Goal: Transaction & Acquisition: Purchase product/service

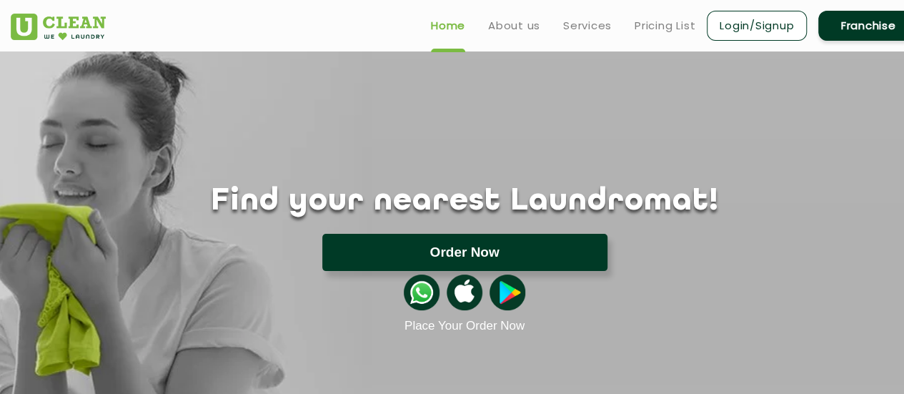
click at [424, 251] on button "Order Now" at bounding box center [464, 252] width 285 height 37
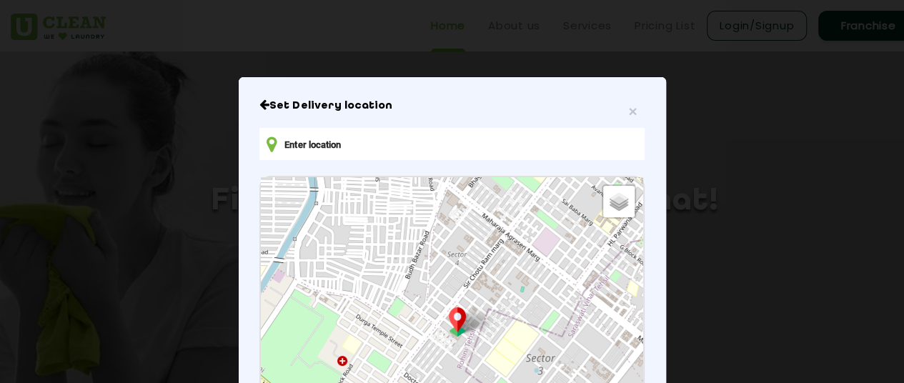
type input "Ground Floor, C - 62, Block C, Defence Colony, New Delhi, Delhi 110024, India"
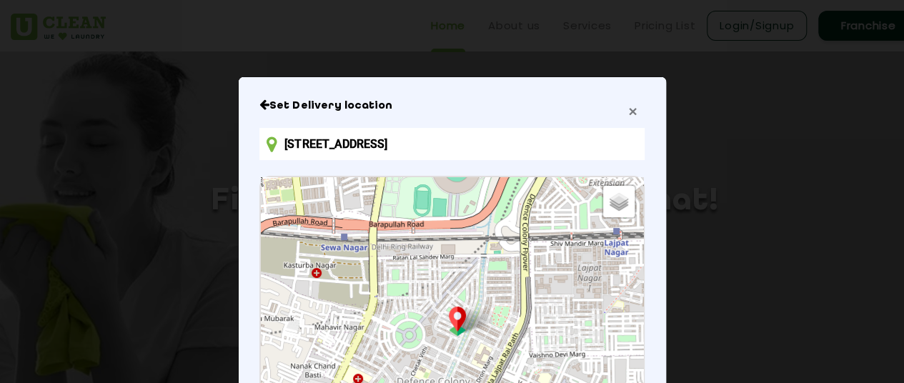
click at [630, 108] on span "×" at bounding box center [632, 111] width 9 height 16
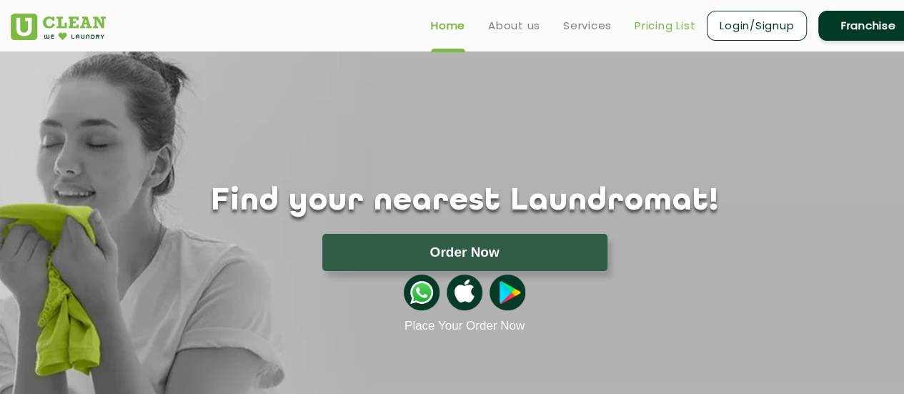
click at [647, 22] on link "Pricing List" at bounding box center [664, 25] width 61 height 17
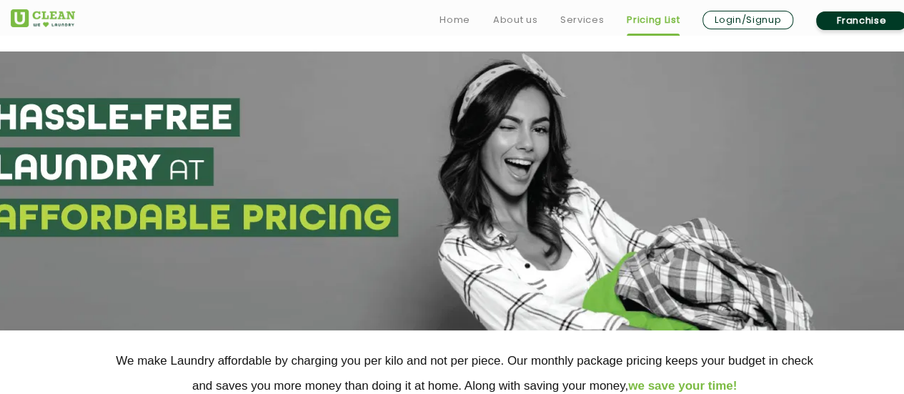
scroll to position [344, 0]
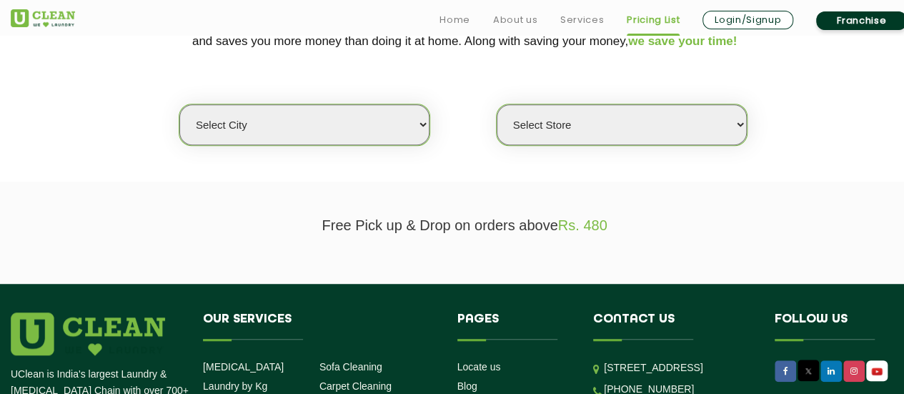
click at [400, 114] on select "Select city [GEOGRAPHIC_DATA] [GEOGRAPHIC_DATA] [GEOGRAPHIC_DATA] [GEOGRAPHIC_D…" at bounding box center [304, 124] width 250 height 41
select select "1"
click at [179, 104] on select "Select city [GEOGRAPHIC_DATA] [GEOGRAPHIC_DATA] [GEOGRAPHIC_DATA] [GEOGRAPHIC_D…" at bounding box center [304, 124] width 250 height 41
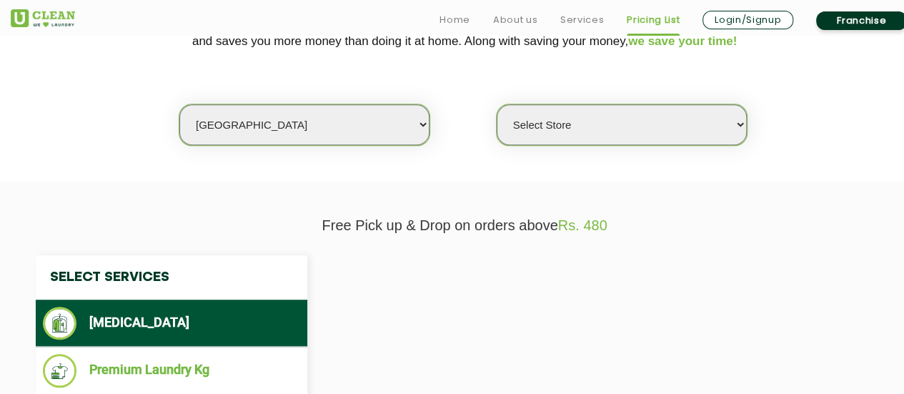
select select "0"
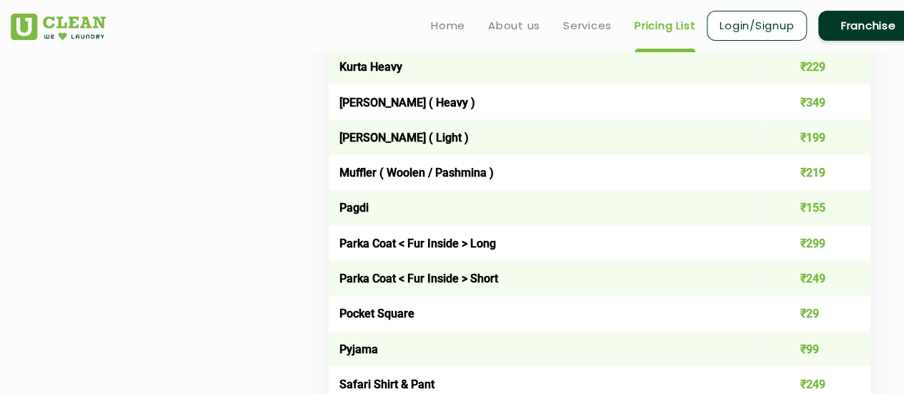
scroll to position [0, 0]
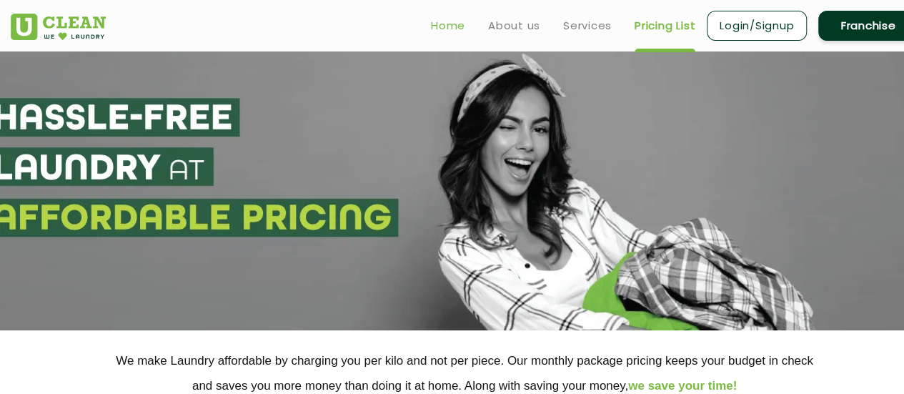
click at [444, 25] on link "Home" at bounding box center [448, 25] width 34 height 17
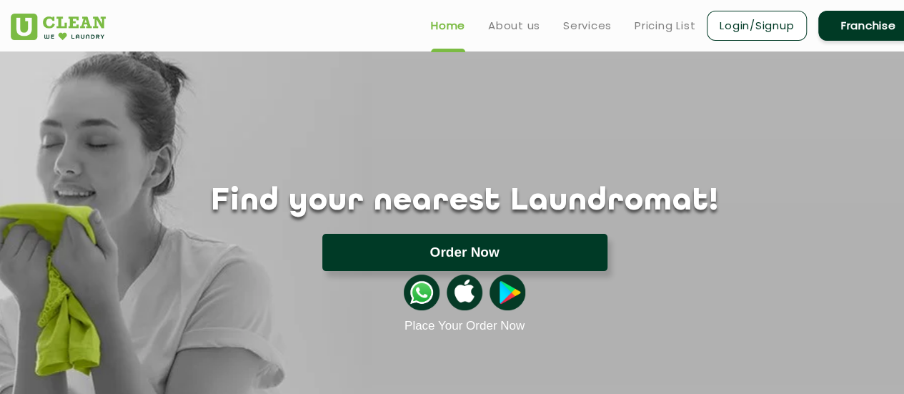
click at [499, 258] on button "Order Now" at bounding box center [464, 252] width 285 height 37
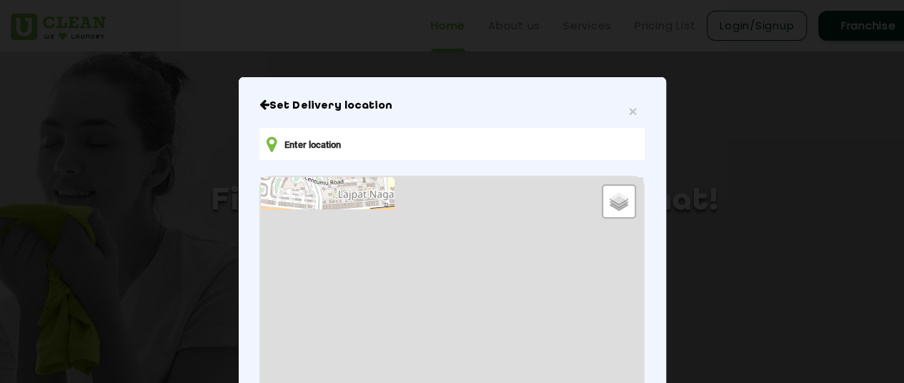
type input "E21, Block E, Lajpat Nagar III, Lajpat Nagar, New Delhi, Delhi 110024, India"
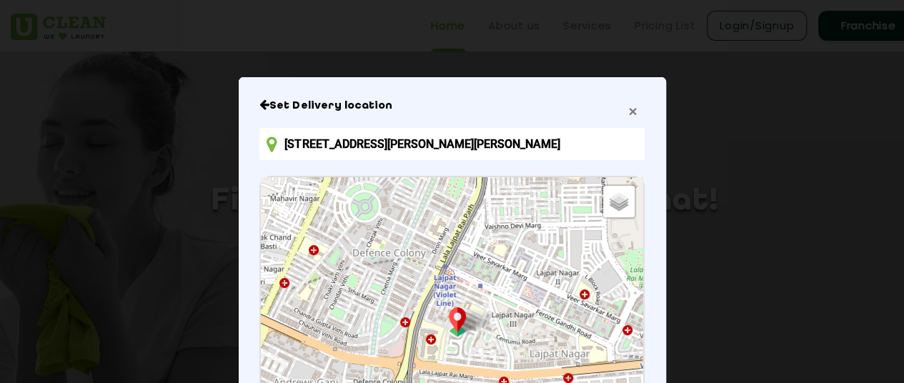
click at [628, 114] on span "×" at bounding box center [632, 111] width 9 height 16
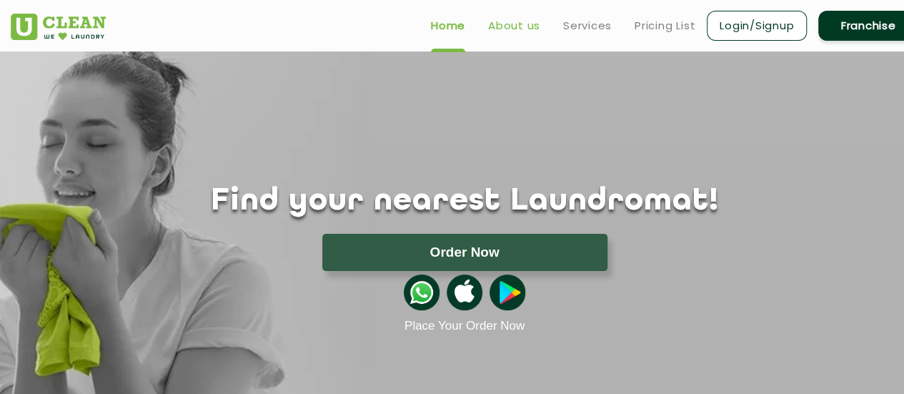
click at [527, 32] on link "About us" at bounding box center [514, 25] width 52 height 17
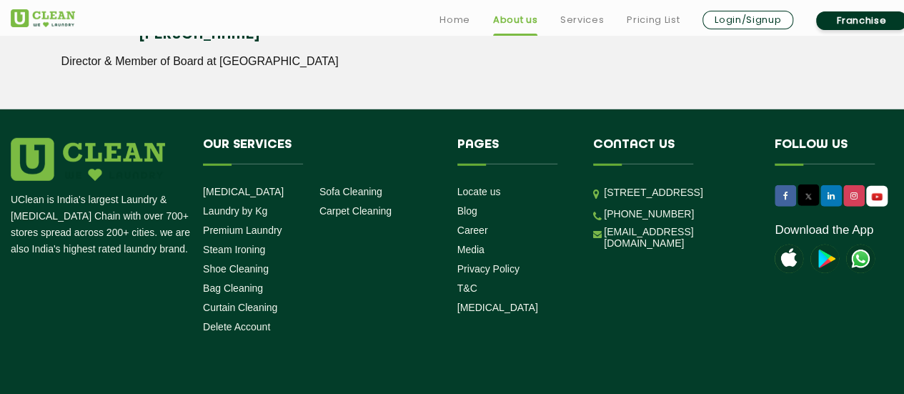
scroll to position [2126, 0]
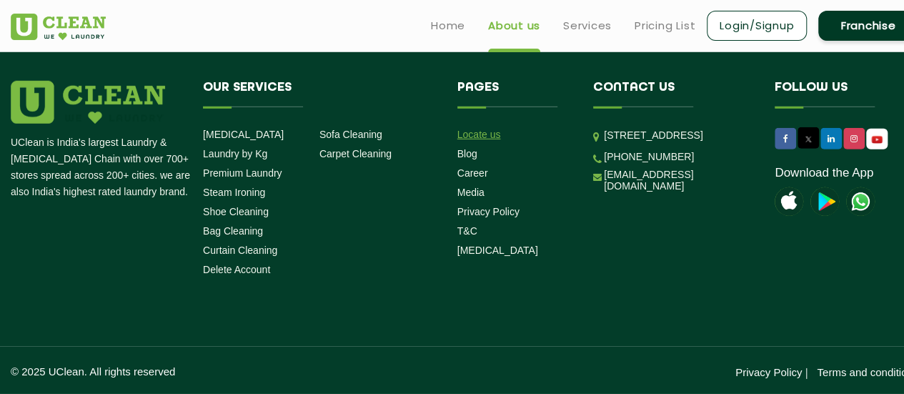
click at [484, 129] on link "Locate us" at bounding box center [479, 134] width 44 height 11
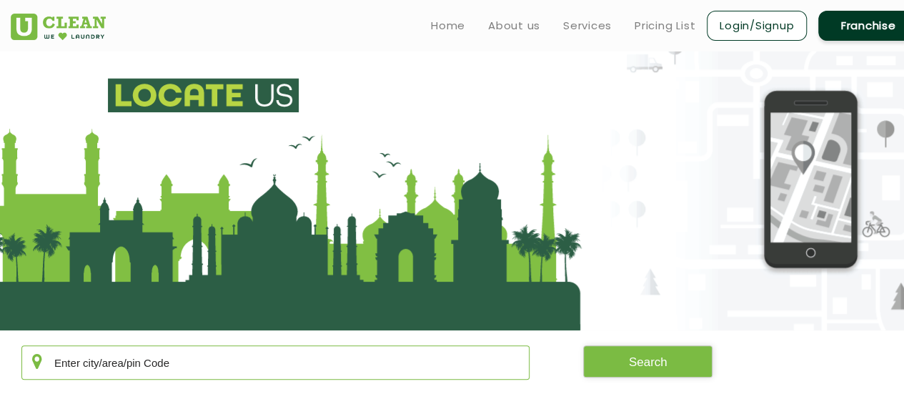
click at [186, 357] on input "text" at bounding box center [275, 362] width 508 height 34
type input "110024"
click at [671, 364] on button "Search" at bounding box center [648, 361] width 130 height 32
click at [641, 366] on button "Search" at bounding box center [648, 361] width 130 height 32
click at [816, 359] on div "110024 Search" at bounding box center [464, 362] width 929 height 34
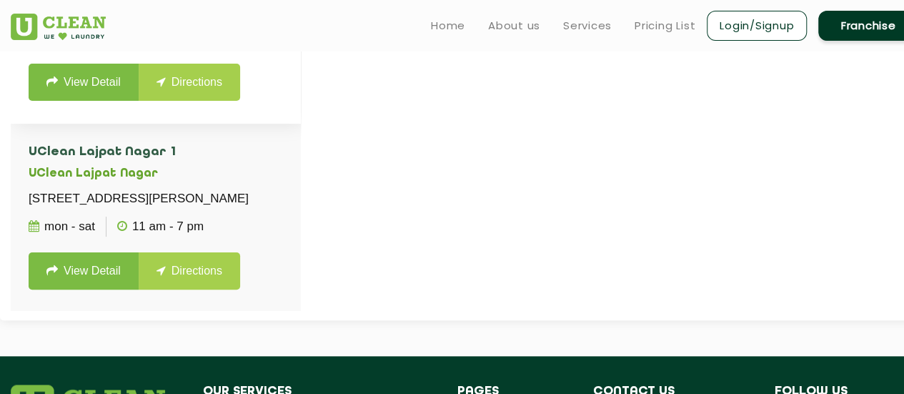
scroll to position [544, 0]
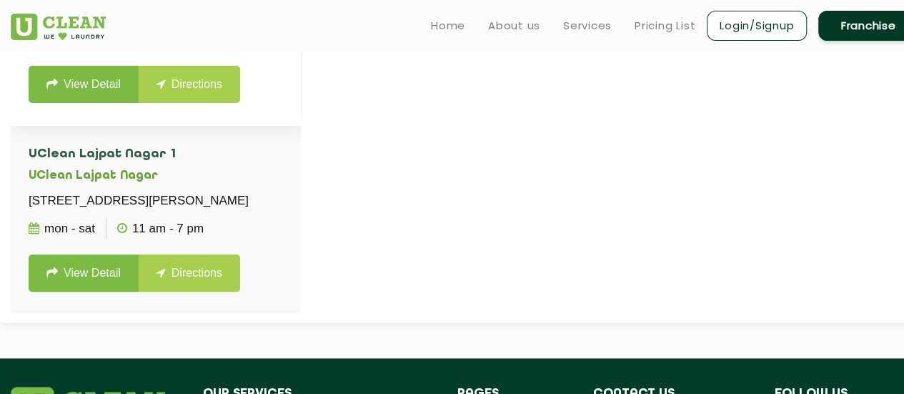
click at [83, 103] on link "View Detail" at bounding box center [84, 84] width 110 height 37
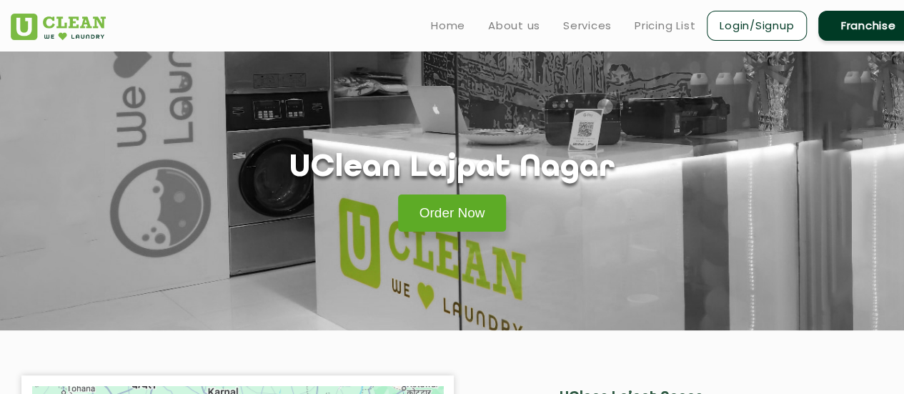
click at [447, 221] on link "Order Now" at bounding box center [452, 212] width 109 height 37
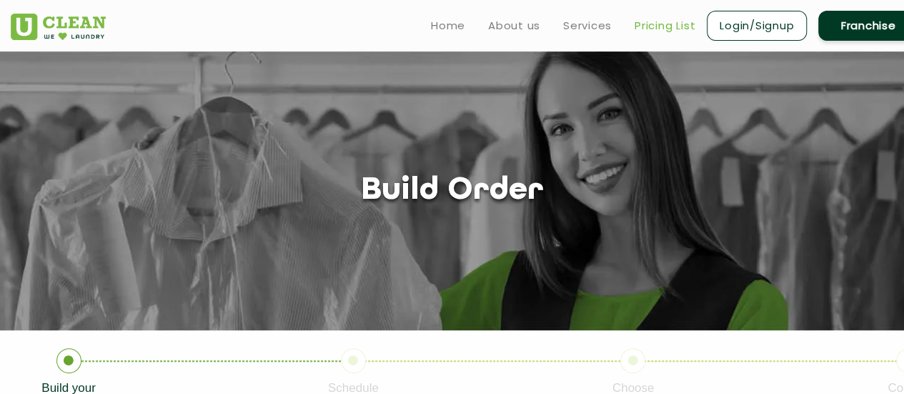
click at [639, 30] on link "Pricing List" at bounding box center [664, 25] width 61 height 17
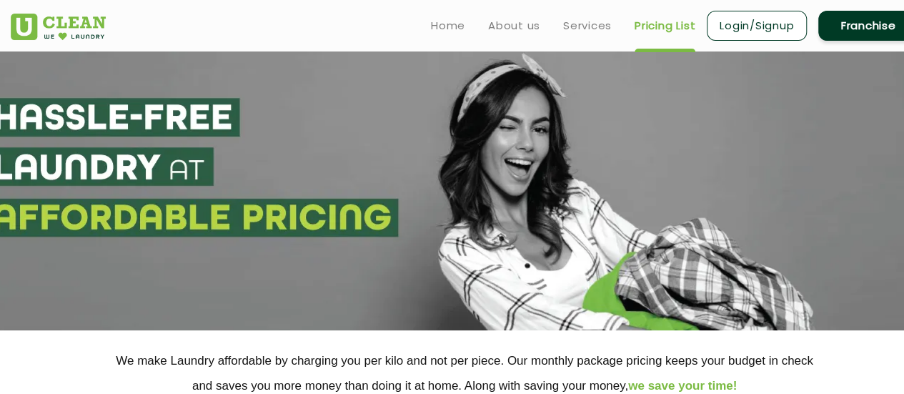
click at [429, 153] on section at bounding box center [452, 190] width 904 height 279
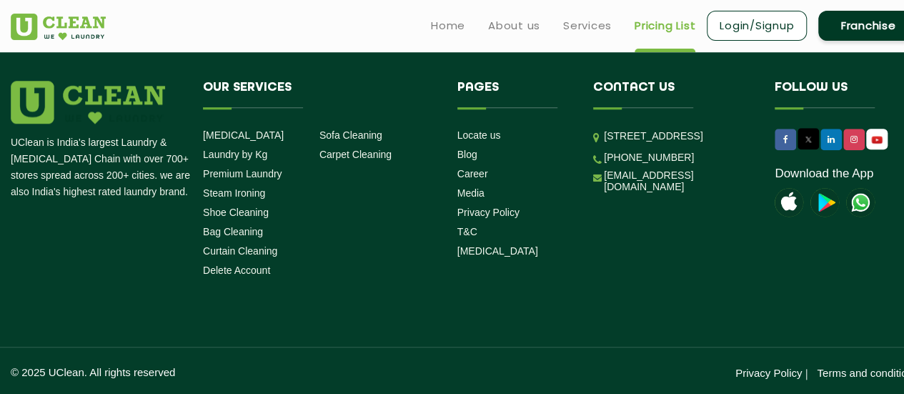
scroll to position [231, 0]
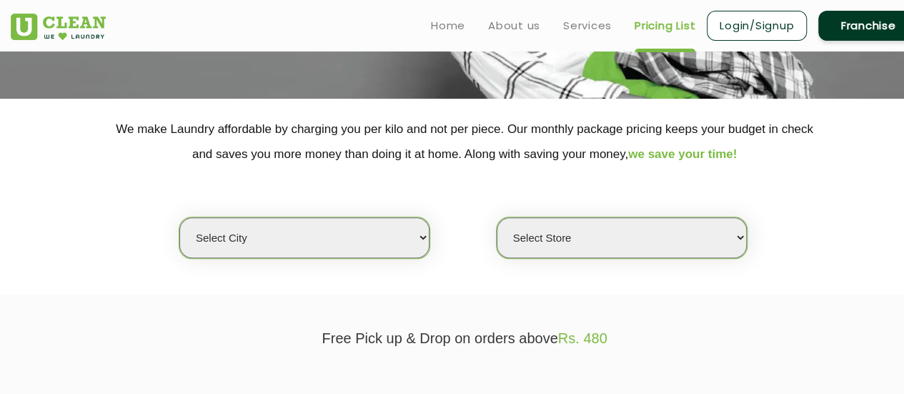
click at [297, 221] on select "Select city [GEOGRAPHIC_DATA] [GEOGRAPHIC_DATA] [GEOGRAPHIC_DATA] [GEOGRAPHIC_D…" at bounding box center [304, 237] width 250 height 41
select select "1"
click at [179, 217] on select "Select city [GEOGRAPHIC_DATA] [GEOGRAPHIC_DATA] [GEOGRAPHIC_DATA] [GEOGRAPHIC_D…" at bounding box center [304, 237] width 250 height 41
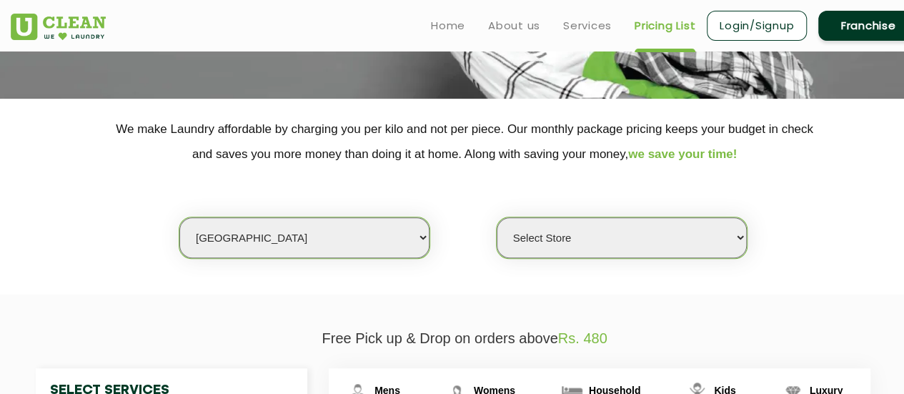
click at [550, 234] on select "Select Store [GEOGRAPHIC_DATA] [GEOGRAPHIC_DATA] 2 [GEOGRAPHIC_DATA] [PERSON_NA…" at bounding box center [621, 237] width 250 height 41
select select "407"
click at [496, 217] on select "Select Store [GEOGRAPHIC_DATA] [GEOGRAPHIC_DATA] 2 [GEOGRAPHIC_DATA] [PERSON_NA…" at bounding box center [621, 237] width 250 height 41
click at [774, 268] on section "We make Laundry affordable by charging you per kilo and not per piece. Our mont…" at bounding box center [452, 197] width 904 height 196
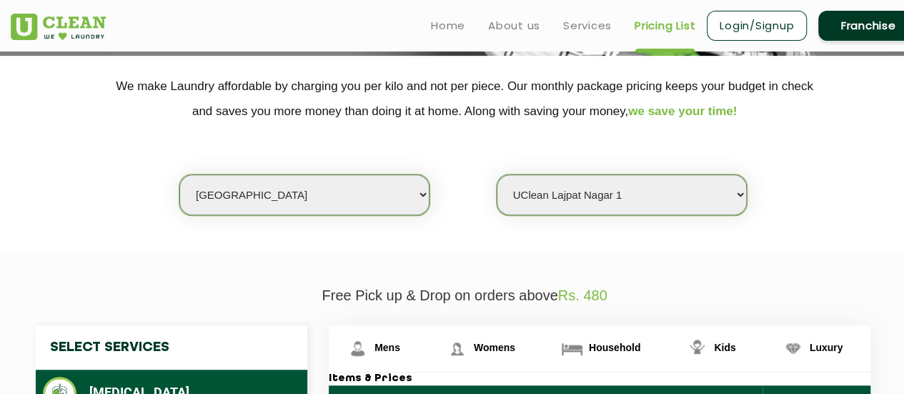
scroll to position [0, 0]
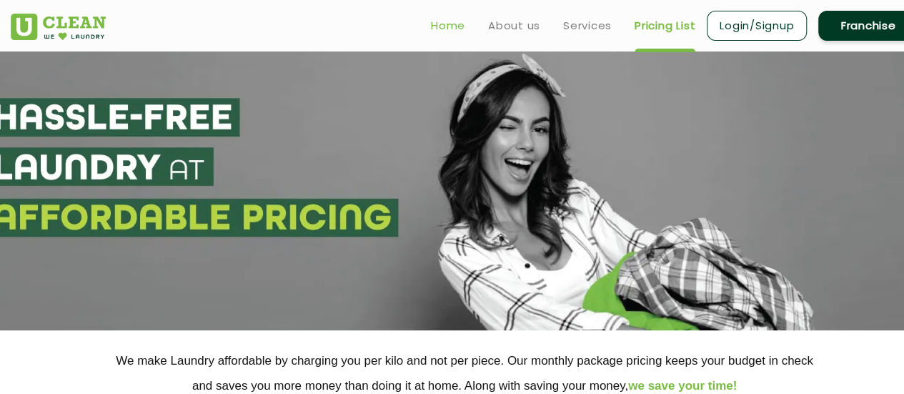
click at [444, 19] on link "Home" at bounding box center [448, 25] width 34 height 17
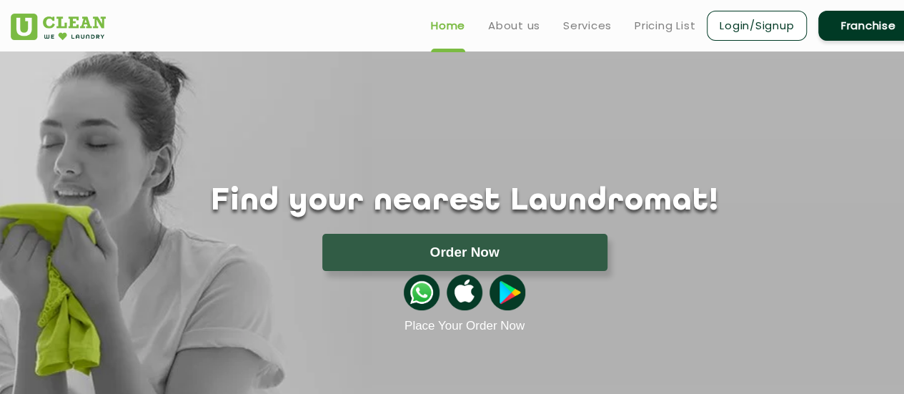
click at [414, 294] on img at bounding box center [422, 292] width 36 height 36
